Goal: Complete application form

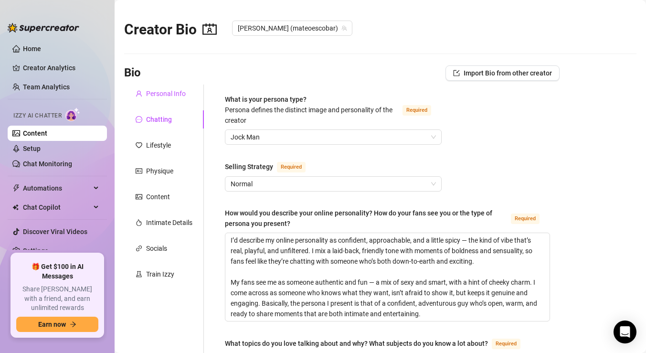
click at [161, 96] on div "Personal Info" at bounding box center [166, 93] width 40 height 11
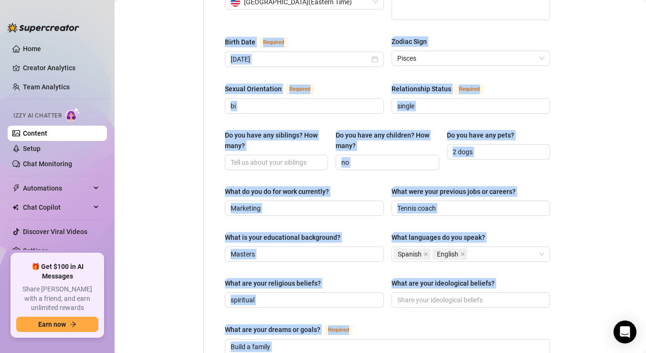
scroll to position [623, 0]
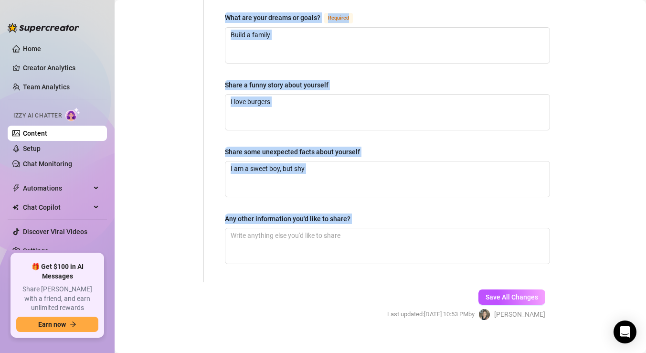
drag, startPoint x: 224, startPoint y: 95, endPoint x: 383, endPoint y: 259, distance: 227.8
copy div "Lore Ipsumdol Sitametc(a) Elitse Doeiusmo Tempor Inci Utl-Etdolo / Magnaaliqua …"
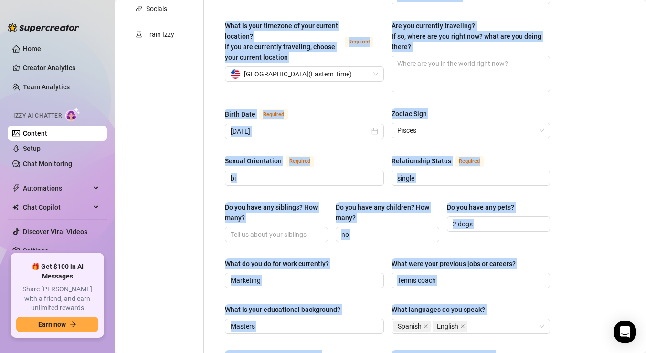
scroll to position [0, 0]
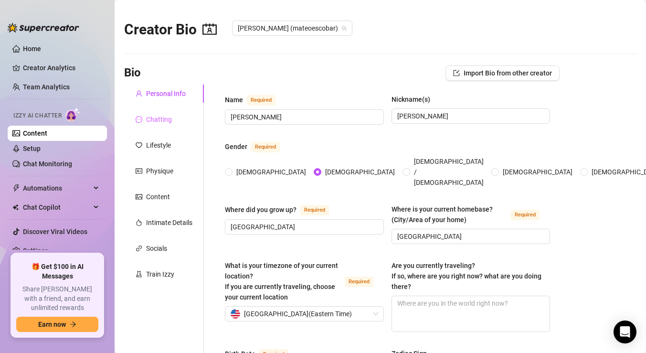
click at [173, 118] on div "Chatting" at bounding box center [164, 119] width 80 height 18
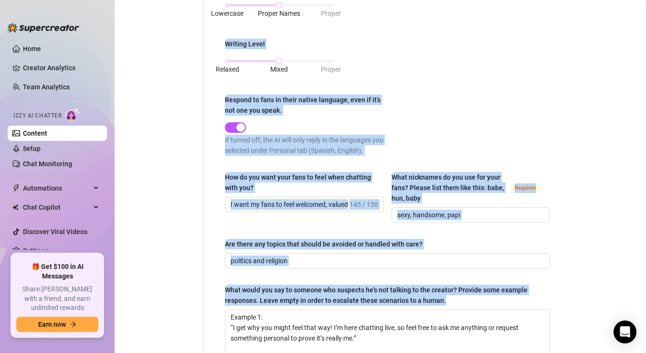
scroll to position [788, 0]
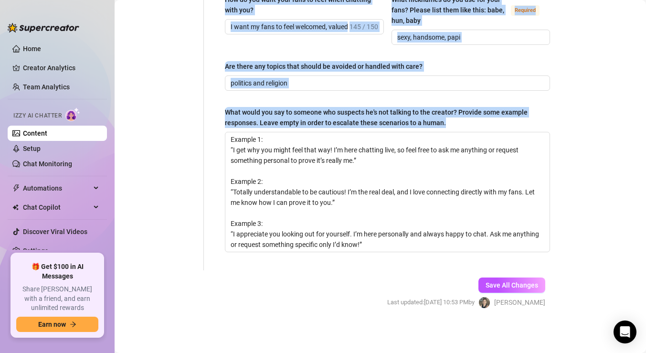
drag, startPoint x: 226, startPoint y: 98, endPoint x: 449, endPoint y: 125, distance: 225.0
copy div "Lore ip dolo sitamet cons? Adipisc elitsed doe temporin utlab etd magnaaliqua e…"
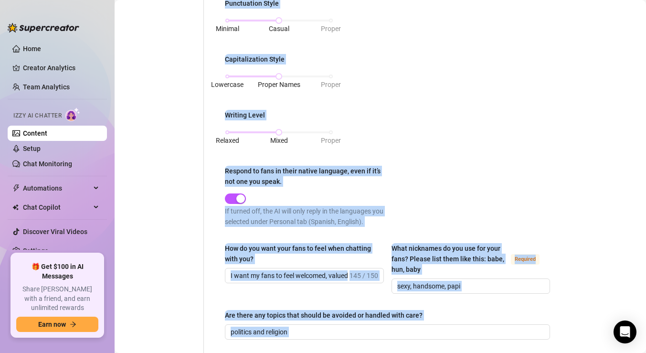
scroll to position [0, 0]
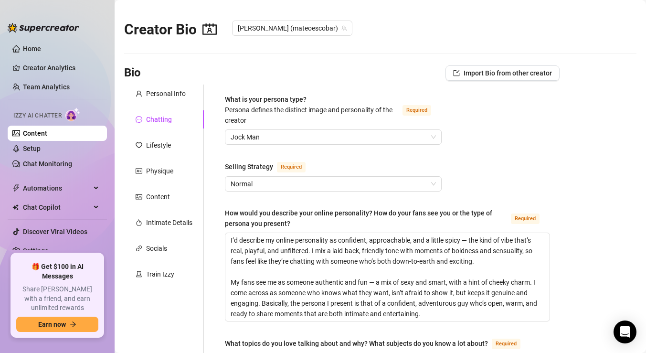
click at [289, 68] on div "Bio Import Bio from other creator" at bounding box center [341, 72] width 435 height 15
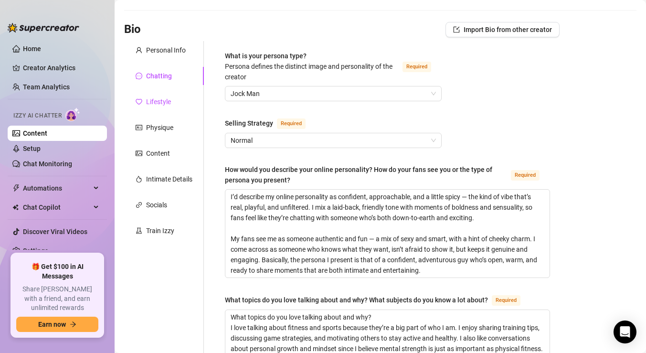
click at [166, 101] on div "Lifestyle" at bounding box center [158, 101] width 25 height 11
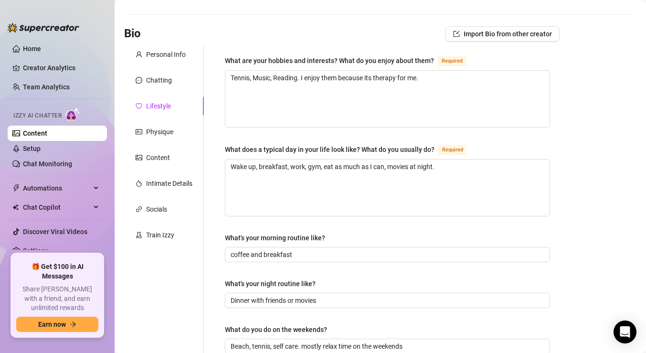
scroll to position [37, 0]
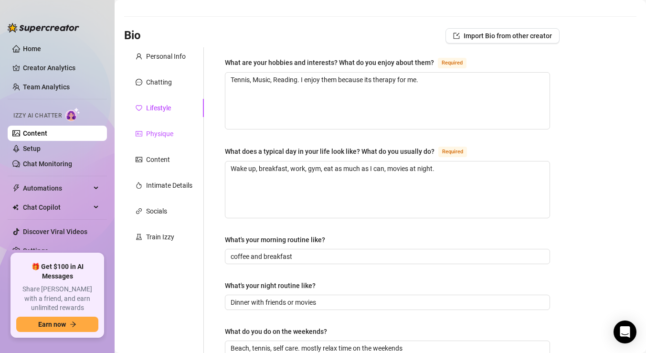
click at [157, 134] on div "Physique" at bounding box center [159, 133] width 27 height 11
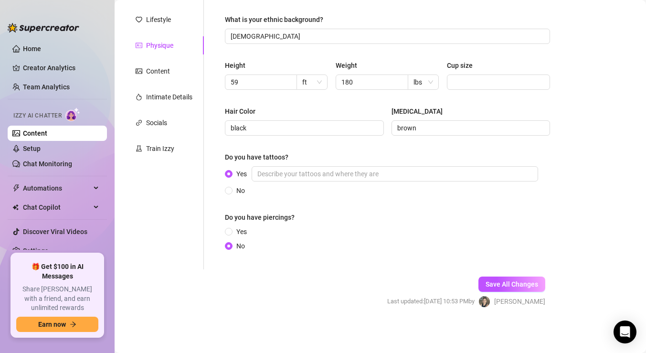
scroll to position [0, 0]
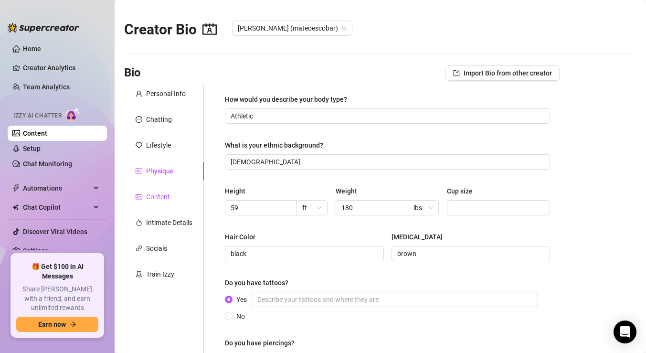
click at [151, 193] on div "Content" at bounding box center [158, 196] width 24 height 11
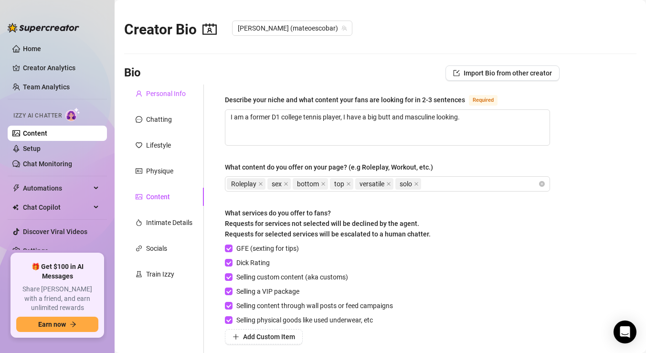
click at [151, 95] on div "Personal Info" at bounding box center [166, 93] width 40 height 11
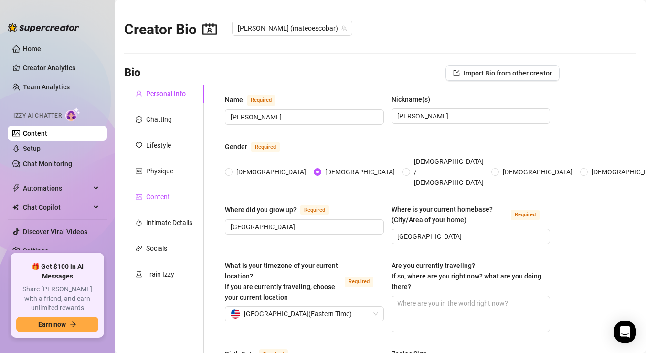
click at [162, 193] on div "Content" at bounding box center [158, 196] width 24 height 11
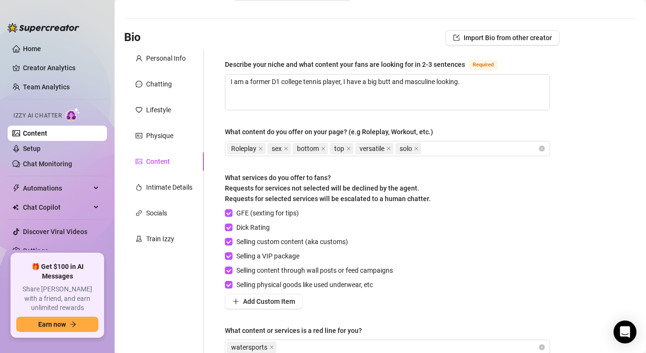
scroll to position [36, 0]
click at [163, 187] on div "Intimate Details" at bounding box center [169, 186] width 46 height 11
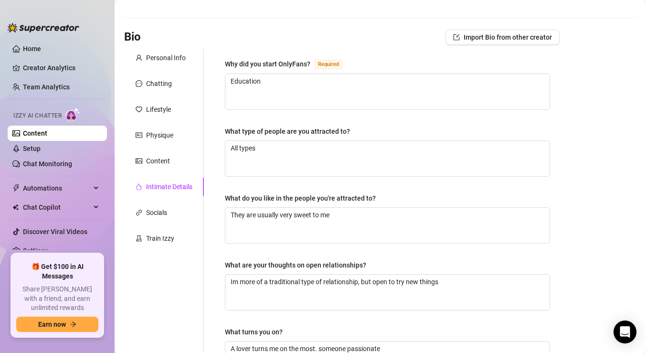
scroll to position [51, 0]
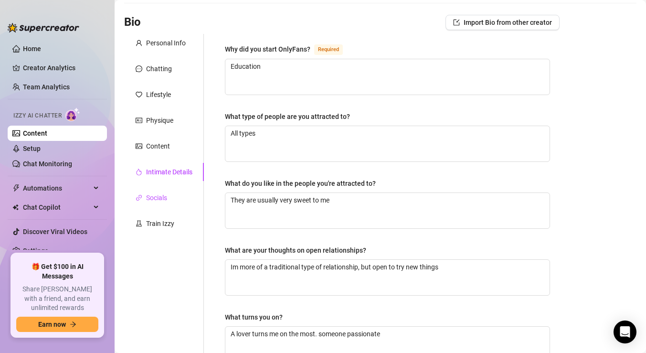
click at [154, 200] on div "Socials" at bounding box center [156, 197] width 21 height 11
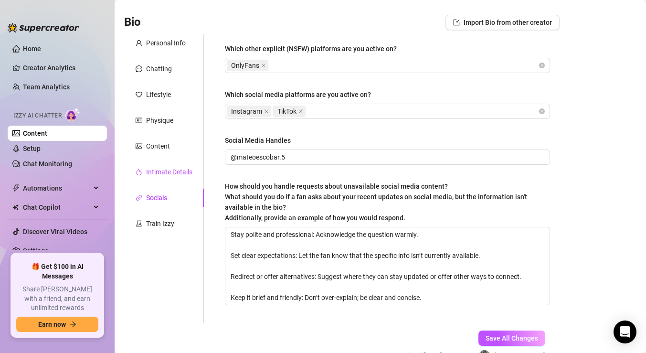
click at [170, 175] on div "Intimate Details" at bounding box center [169, 172] width 46 height 11
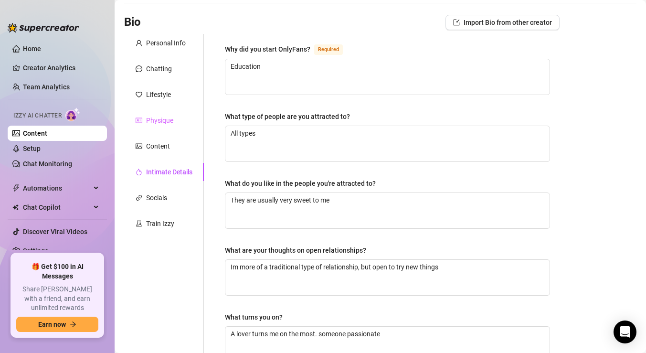
scroll to position [0, 0]
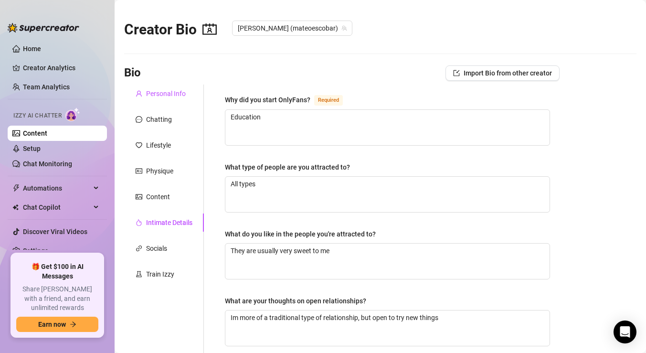
click at [166, 95] on div "Personal Info" at bounding box center [166, 93] width 40 height 11
